Goal: Information Seeking & Learning: Learn about a topic

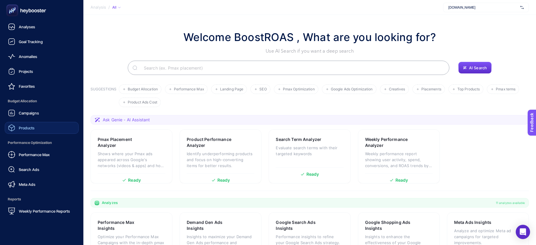
click at [24, 124] on link "Products" at bounding box center [42, 128] width 74 height 12
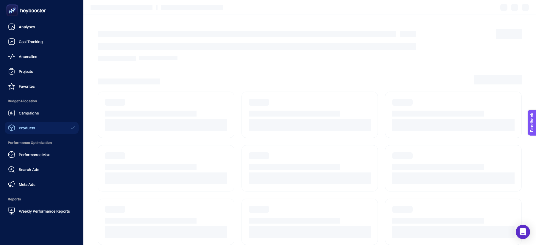
click at [24, 124] on link "Products" at bounding box center [42, 128] width 74 height 12
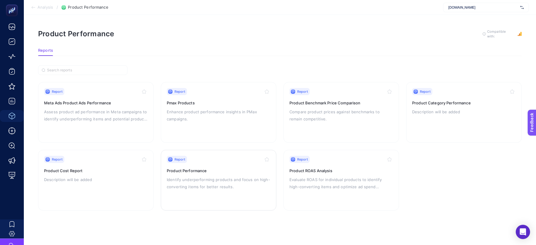
click at [225, 182] on p "Identify underperforming products and focus on high-converting items for better…" at bounding box center [219, 183] width 104 height 14
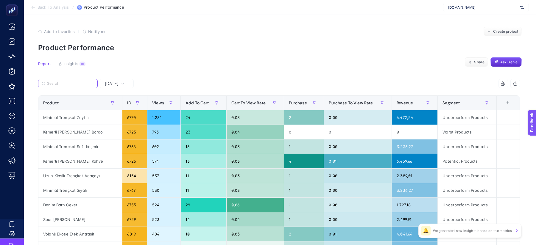
click at [78, 83] on input "Search" at bounding box center [70, 84] width 47 height 4
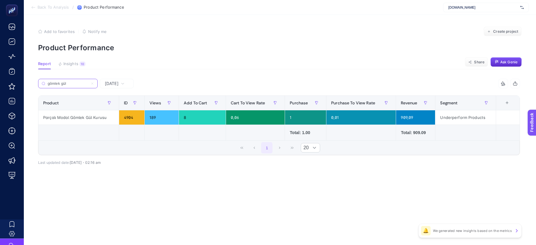
type input "gömlek gül"
click at [119, 83] on span "[DATE]" at bounding box center [112, 84] width 14 height 6
click at [125, 108] on li "Last 7 Days" at bounding box center [117, 107] width 30 height 11
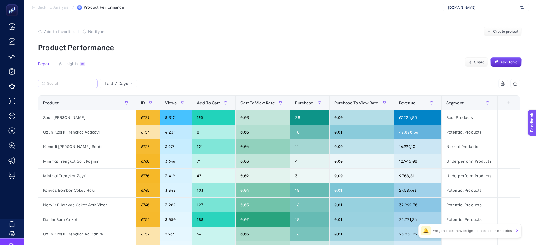
click at [88, 81] on label at bounding box center [68, 84] width 60 height 10
click at [0, 0] on input "gömlek gül" at bounding box center [0, 0] width 0 height 0
click at [79, 82] on input "Search" at bounding box center [70, 84] width 47 height 4
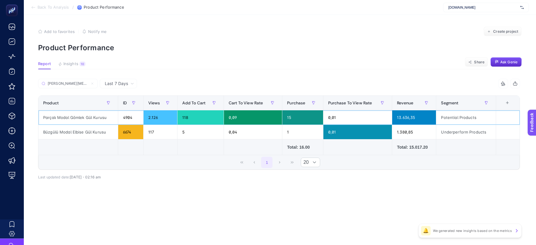
click at [442, 114] on div "Potential Products" at bounding box center [466, 118] width 60 height 14
click at [79, 85] on input "[PERSON_NAME][MEDICAL_DATA]" at bounding box center [70, 84] width 47 height 4
click at [79, 85] on input "[PERSON_NAME][MEDICAL_DATA]" at bounding box center [68, 84] width 41 height 4
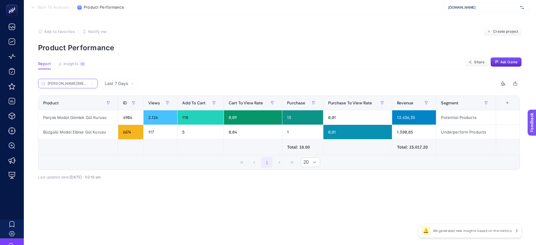
click at [79, 85] on input "[PERSON_NAME][MEDICAL_DATA]" at bounding box center [68, 84] width 41 height 4
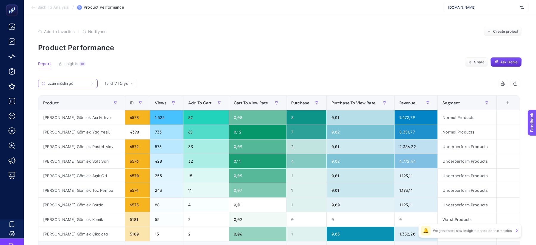
type input "uzun müslin gö"
